Goal: Information Seeking & Learning: Learn about a topic

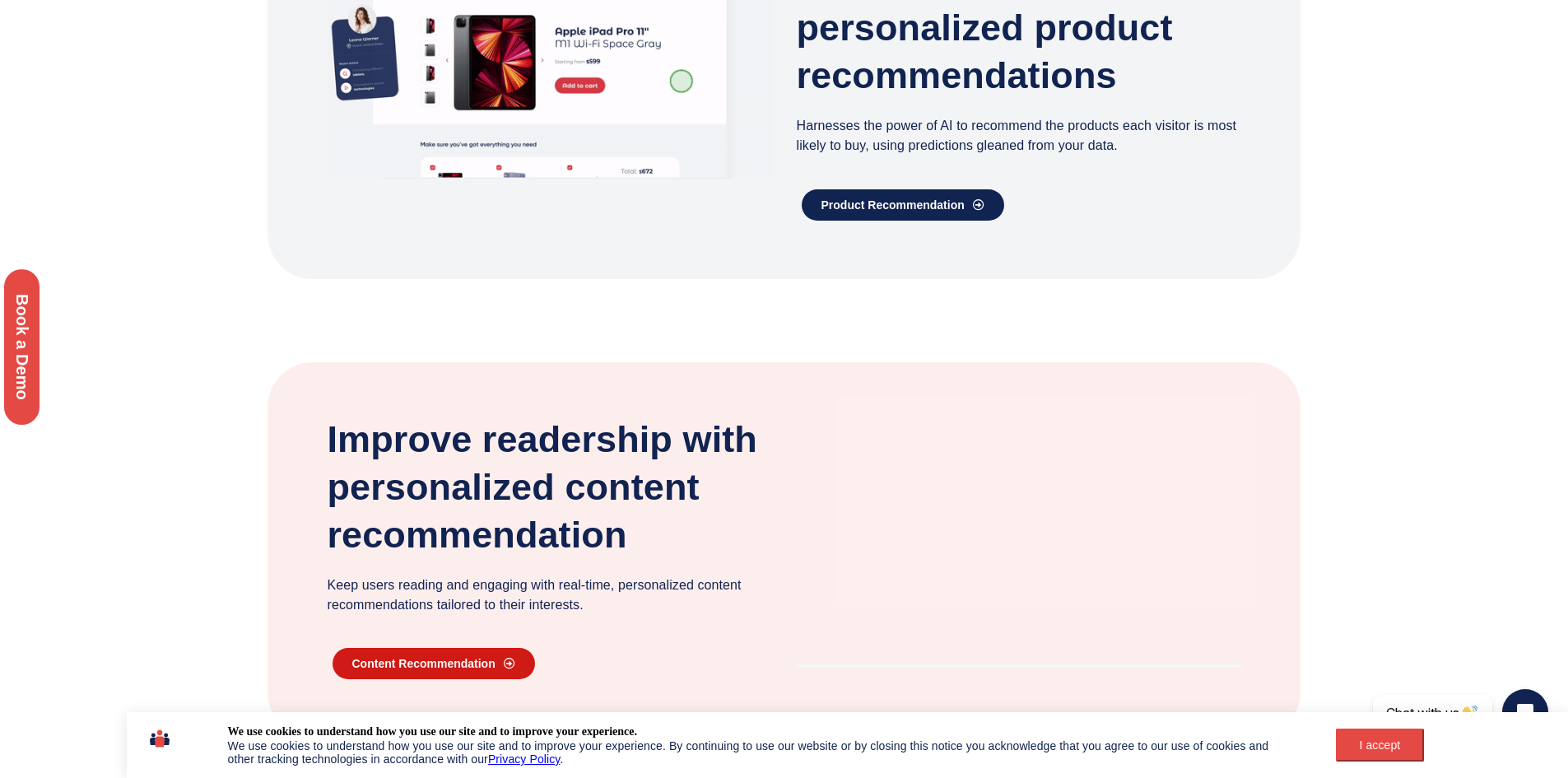
scroll to position [905, 0]
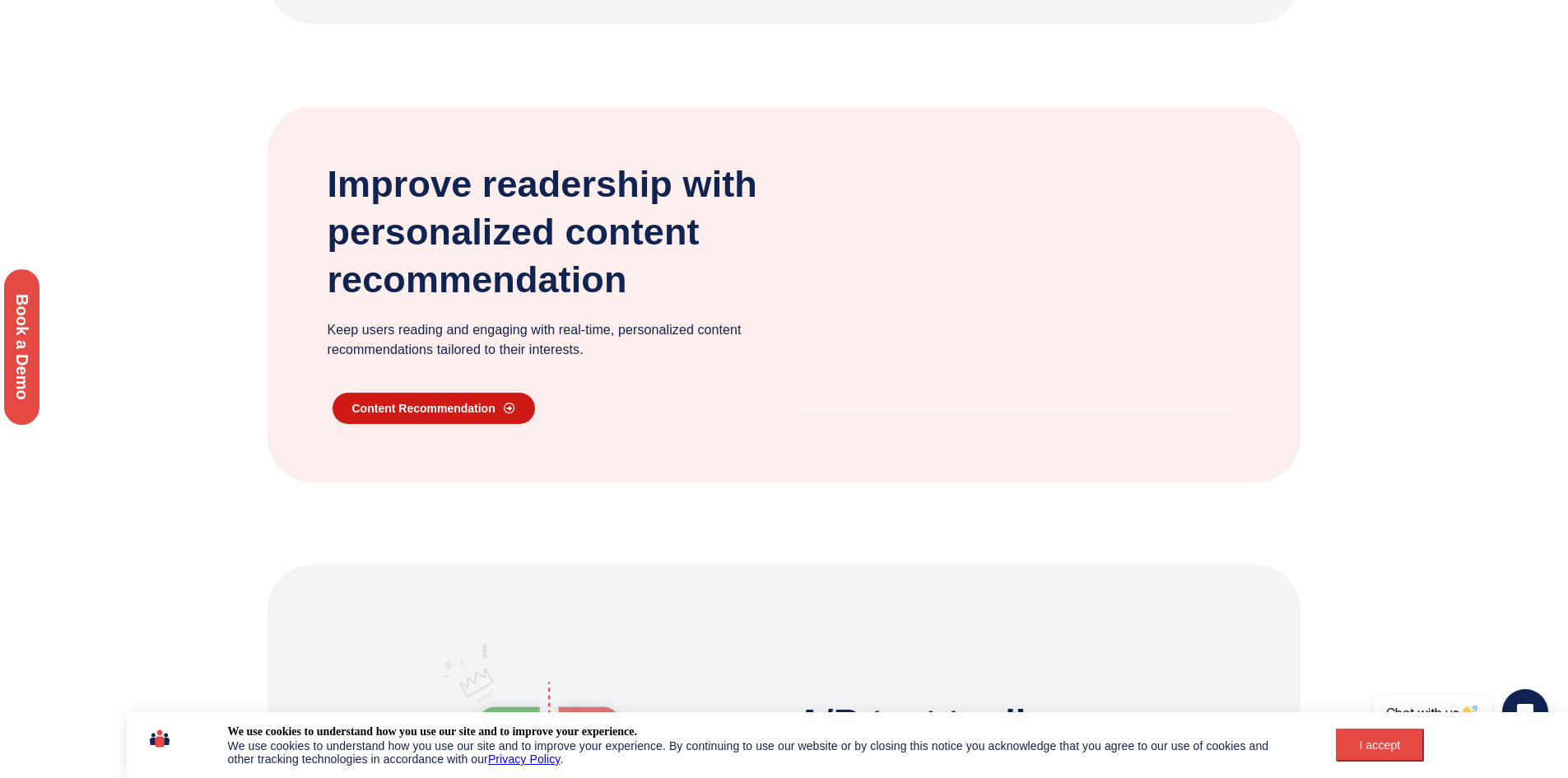
click at [430, 414] on span "content recommendation" at bounding box center [424, 407] width 143 height 11
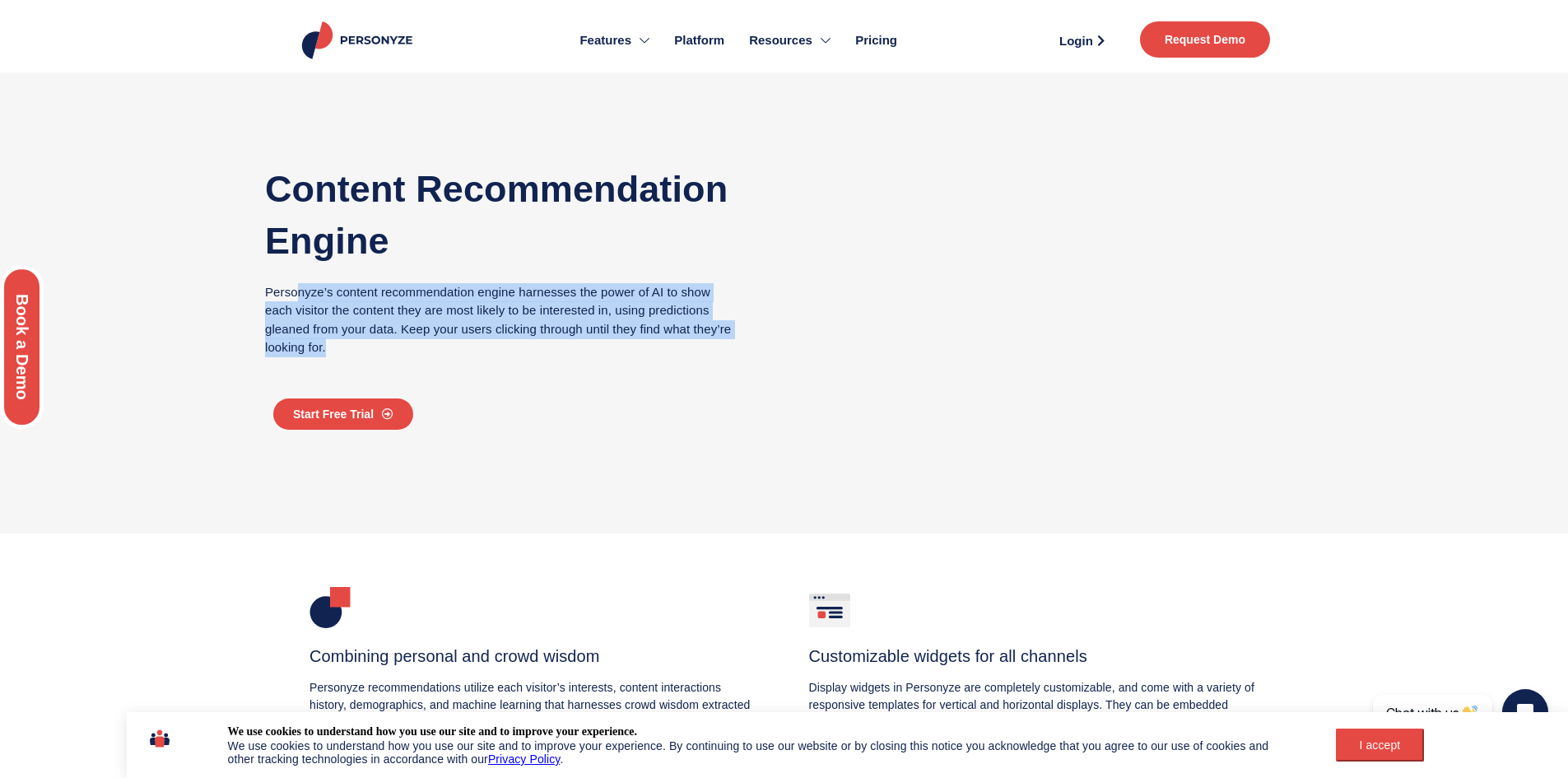
drag, startPoint x: 296, startPoint y: 301, endPoint x: 740, endPoint y: 345, distance: 446.2
click at [740, 345] on div "Content Recommendation Engine Personyze’s content recommendation engine harness…" at bounding box center [503, 302] width 500 height 318
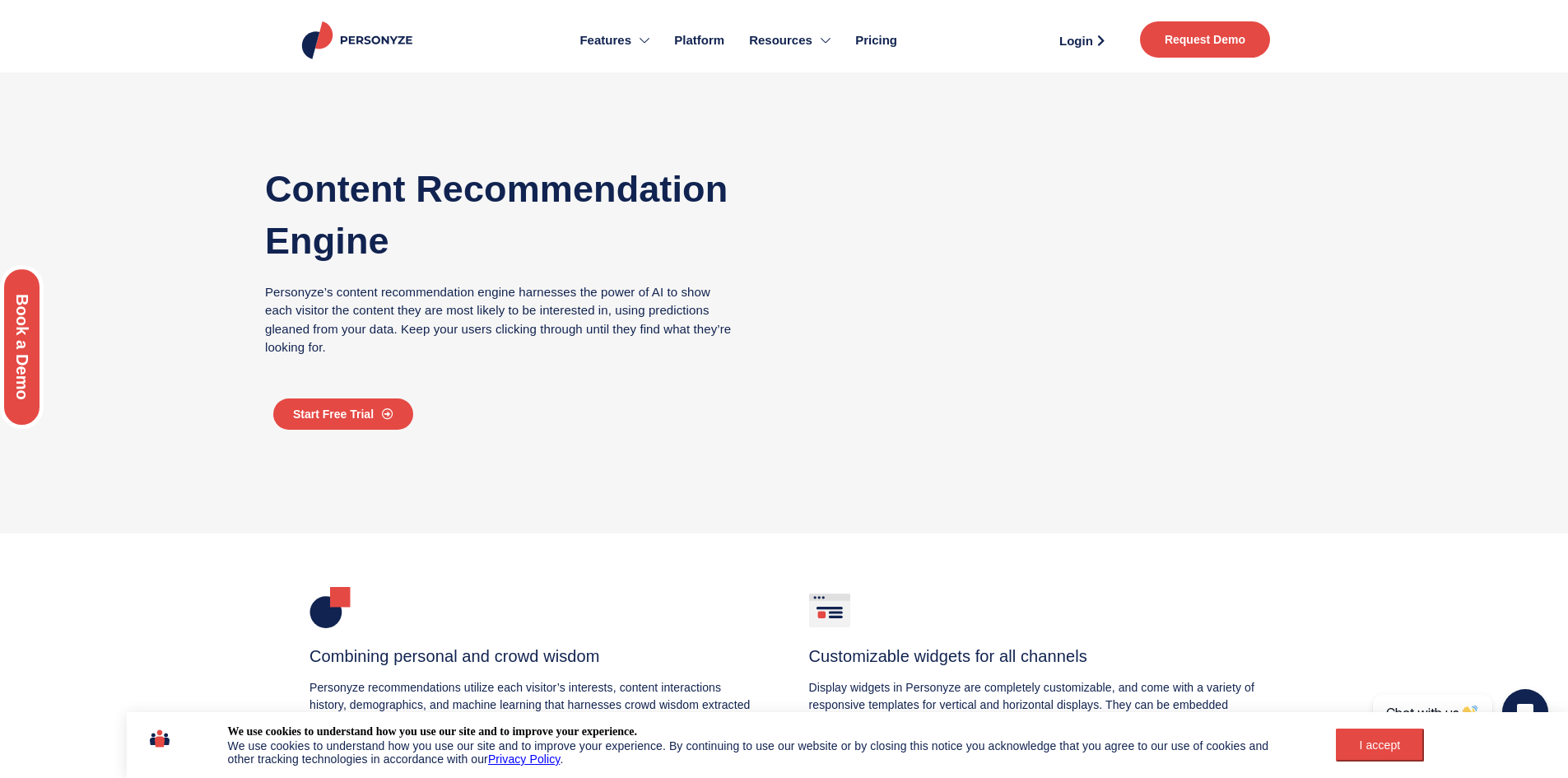
click at [547, 371] on div "Content Recommendation Engine Personyze’s content recommendation engine harness…" at bounding box center [503, 302] width 500 height 318
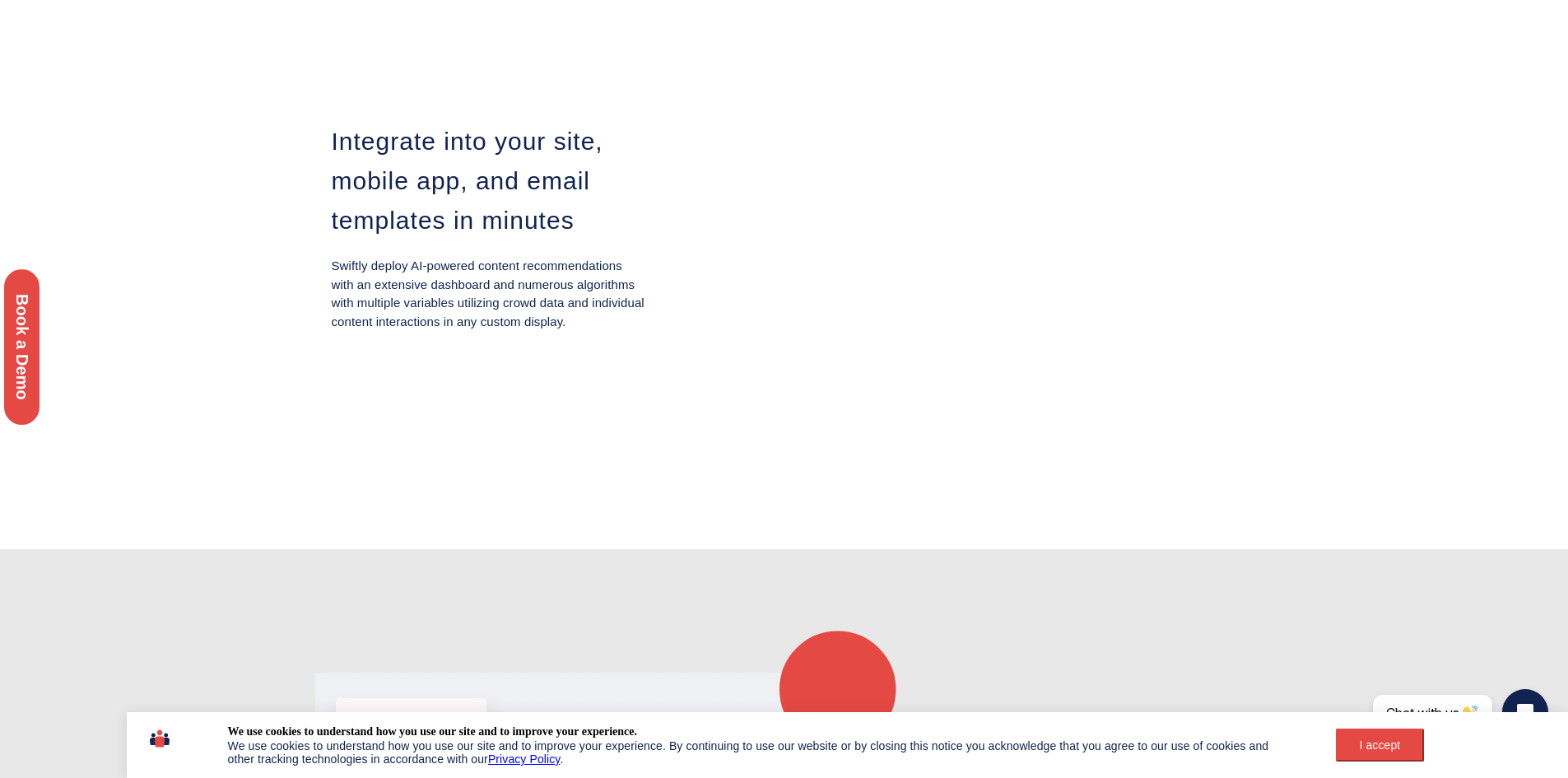
scroll to position [3621, 0]
